Goal: Navigation & Orientation: Find specific page/section

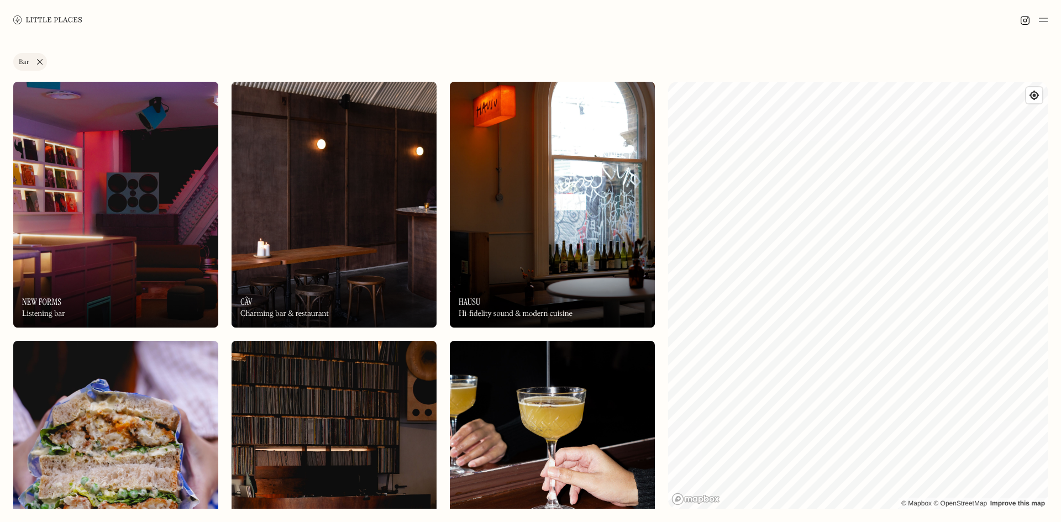
scroll to position [3581, 0]
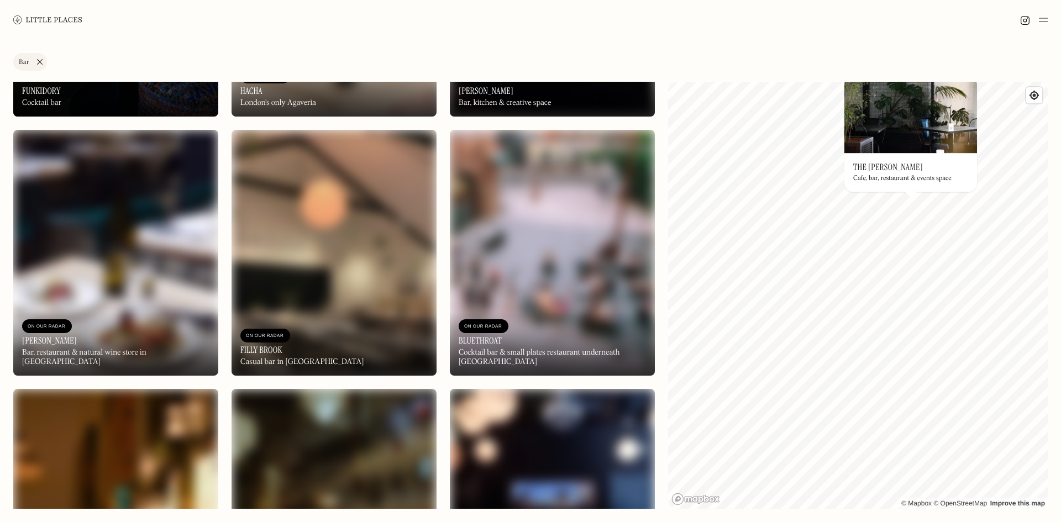
click at [43, 62] on link "Bar" at bounding box center [30, 62] width 34 height 18
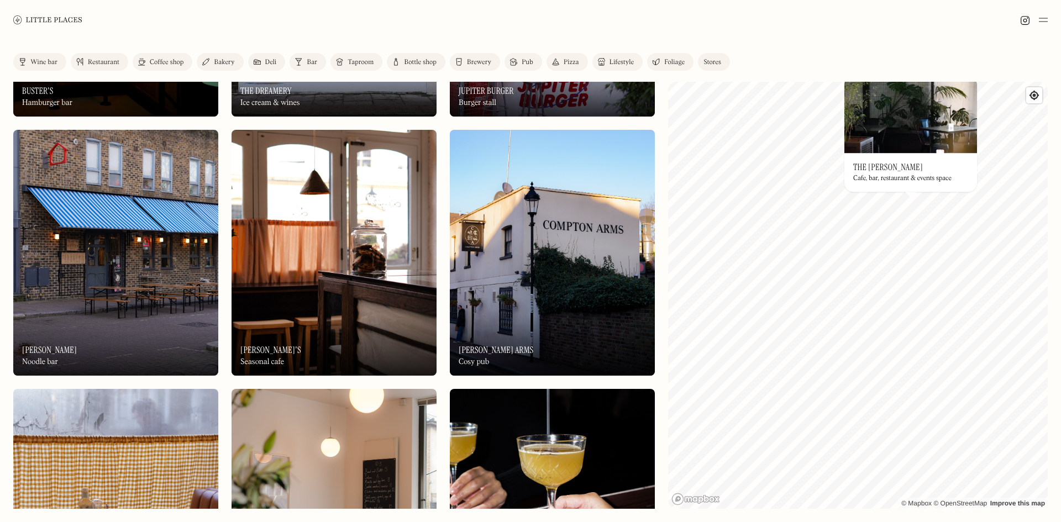
scroll to position [3446, 0]
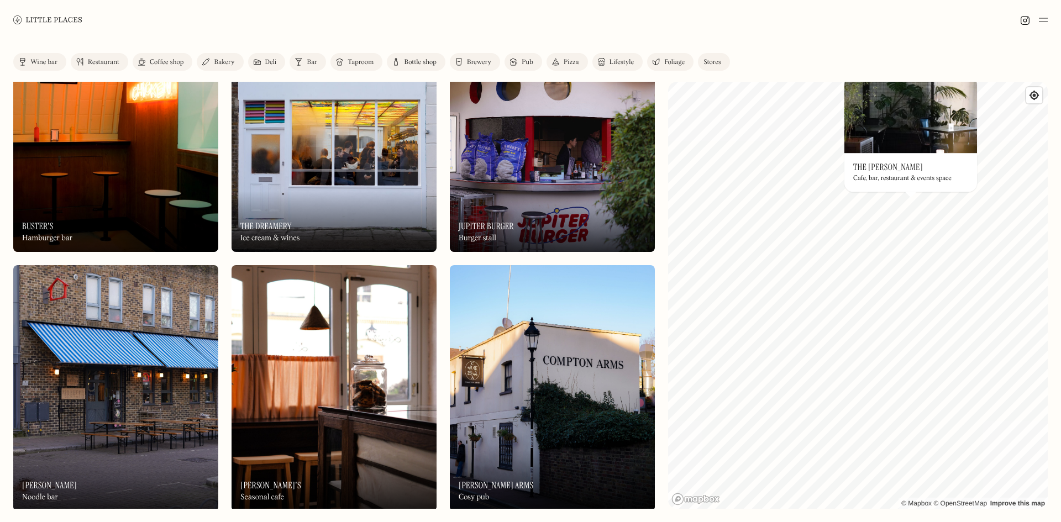
click at [330, 181] on img at bounding box center [333, 129] width 205 height 246
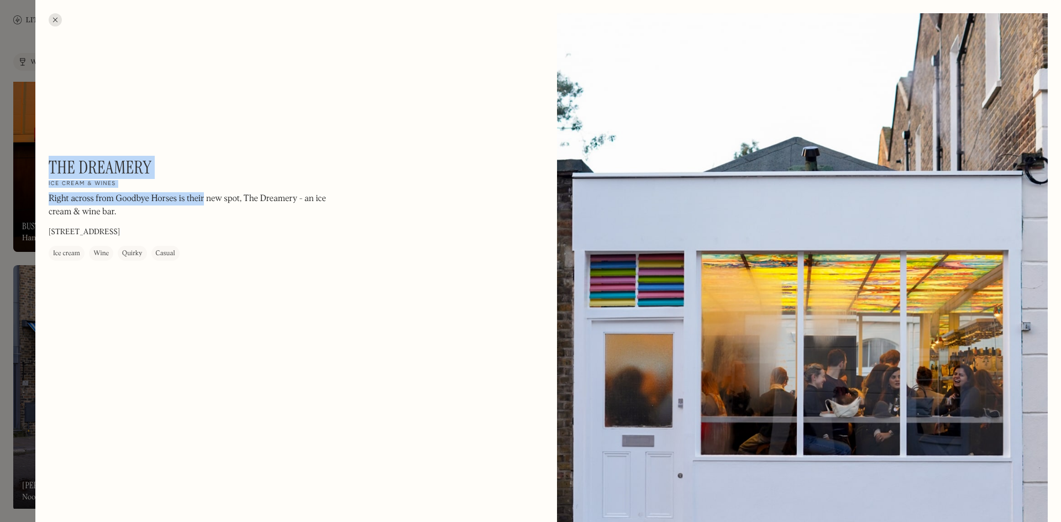
drag, startPoint x: 52, startPoint y: 168, endPoint x: 203, endPoint y: 167, distance: 150.8
click at [203, 167] on div "The Dreamery On Our Radar Ice cream & wines Right across from Goodbye Horses is…" at bounding box center [198, 209] width 298 height 104
click at [146, 160] on h1 "The Dreamery" at bounding box center [100, 167] width 103 height 21
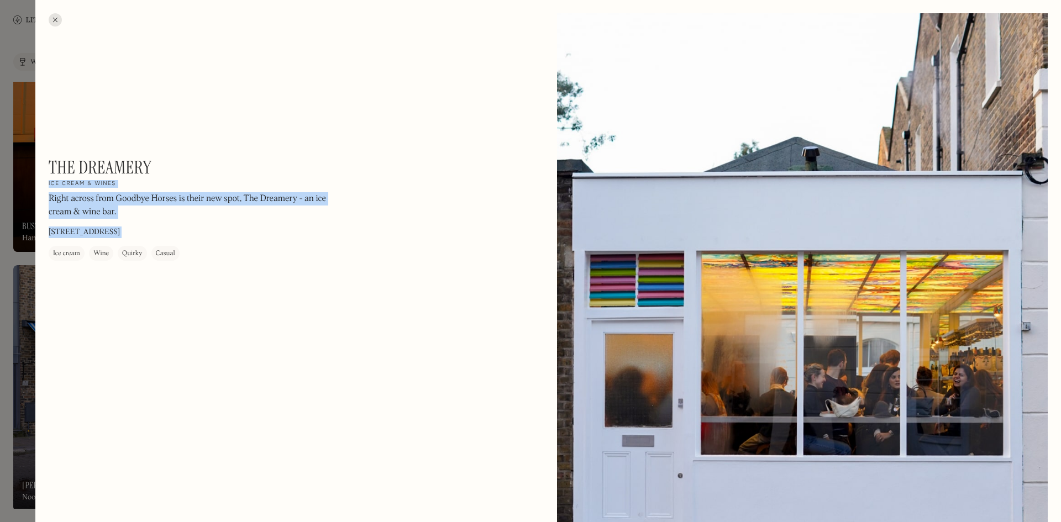
drag, startPoint x: 48, startPoint y: 170, endPoint x: 161, endPoint y: 161, distance: 113.0
